Goal: Task Accomplishment & Management: Use online tool/utility

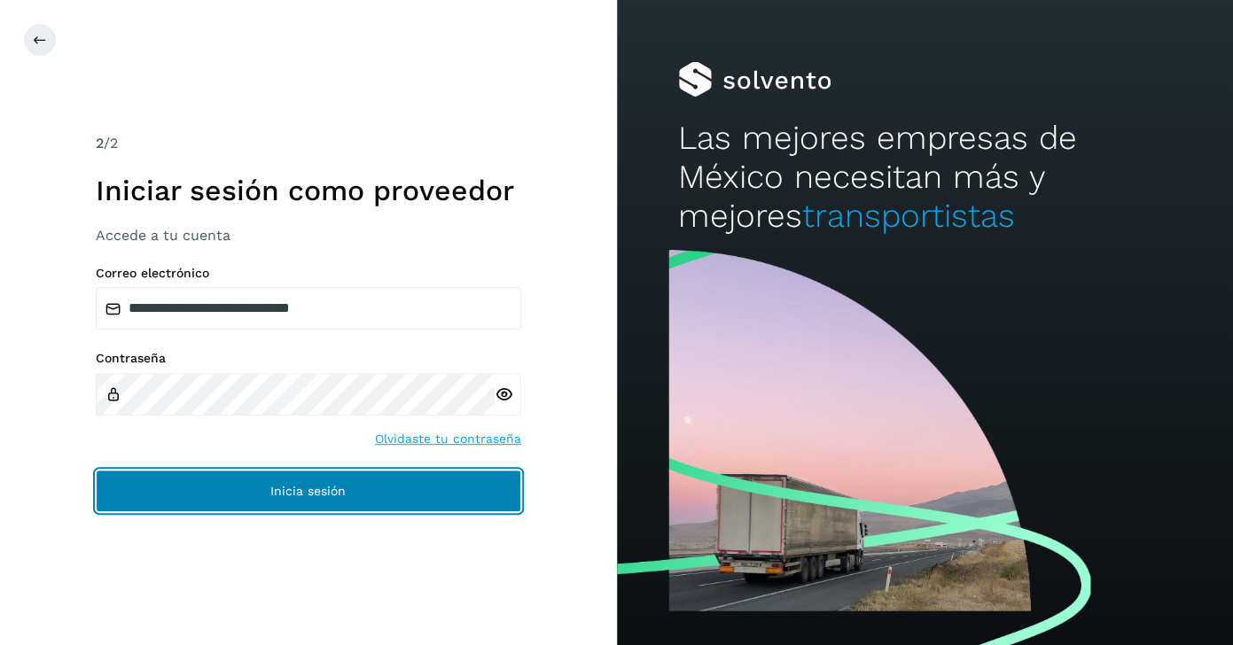
click at [189, 486] on button "Inicia sesión" at bounding box center [309, 491] width 426 height 43
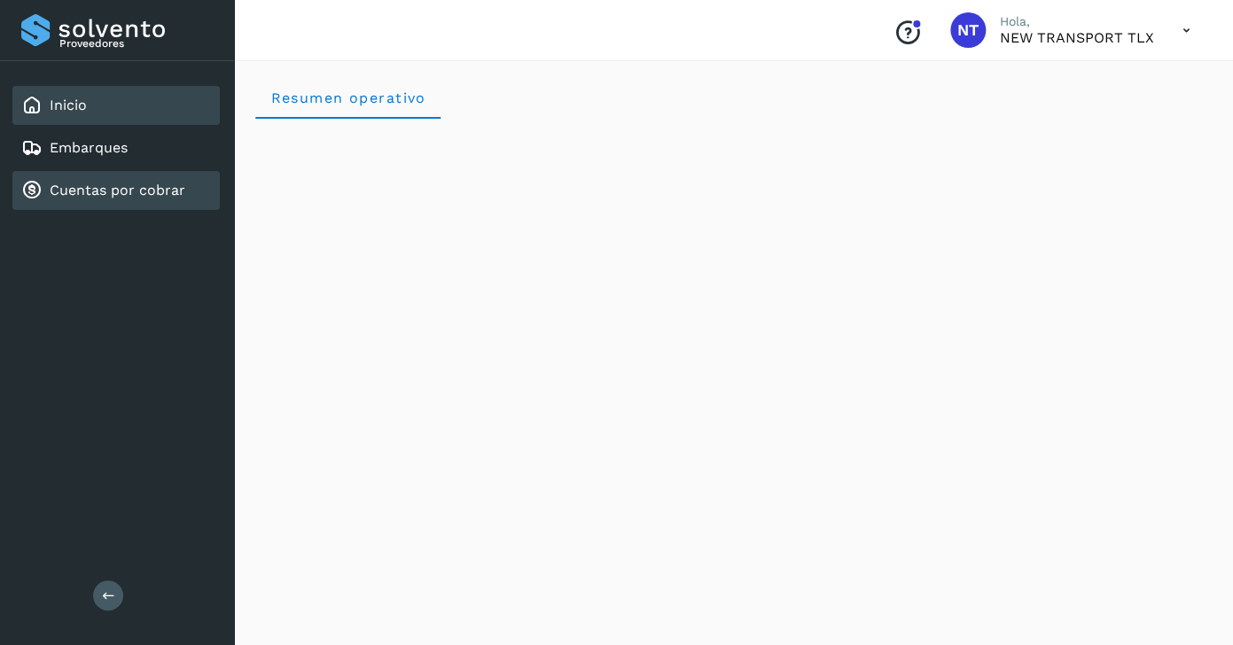
click at [204, 194] on div "Cuentas por cobrar" at bounding box center [115, 190] width 207 height 39
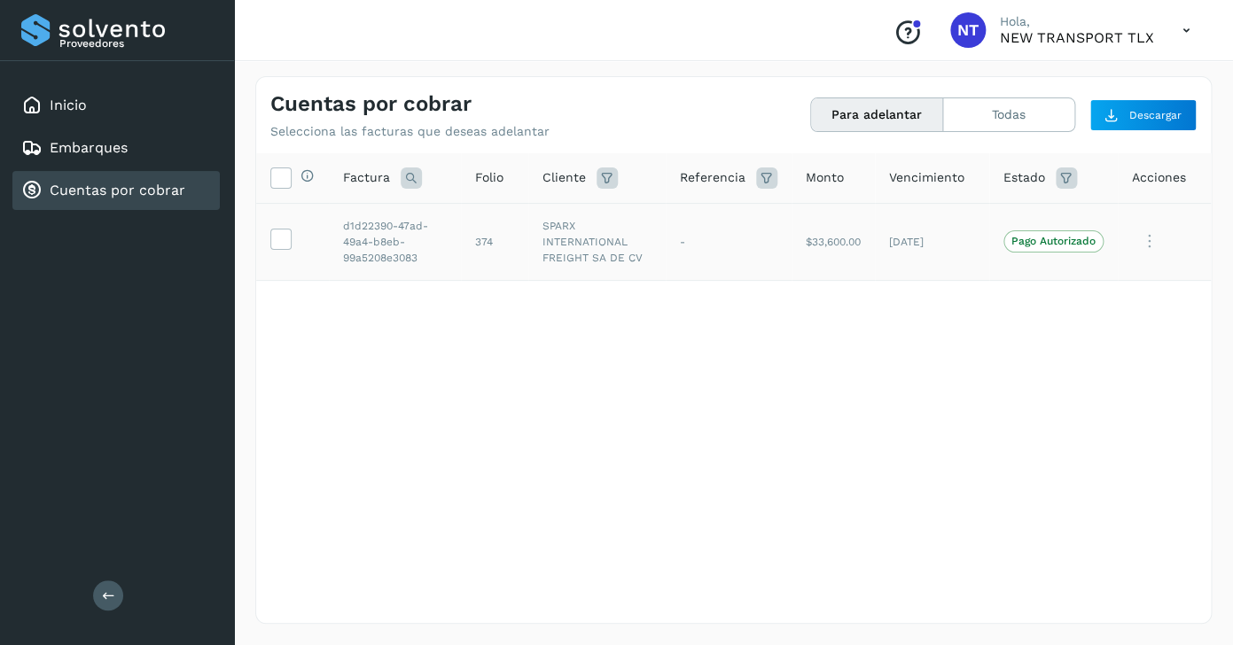
click at [278, 261] on td at bounding box center [292, 241] width 73 height 77
click at [279, 247] on icon at bounding box center [280, 238] width 19 height 19
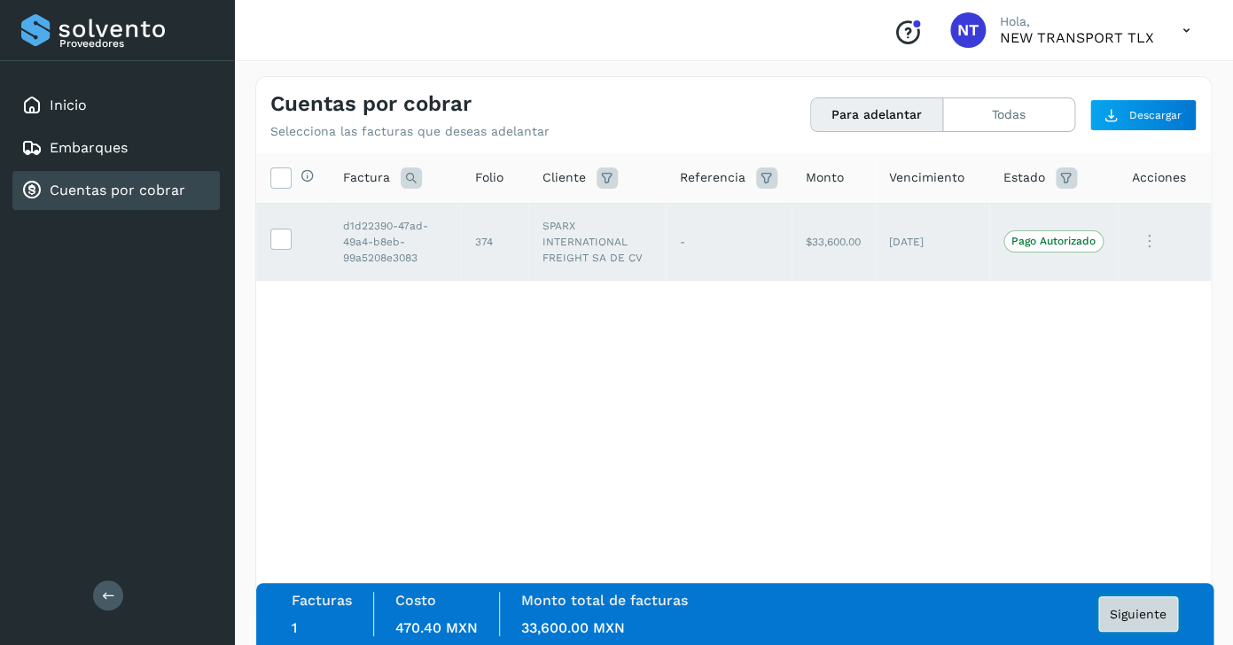
click at [1143, 615] on span "Siguiente" at bounding box center [1138, 614] width 57 height 12
